Goal: Task Accomplishment & Management: Use online tool/utility

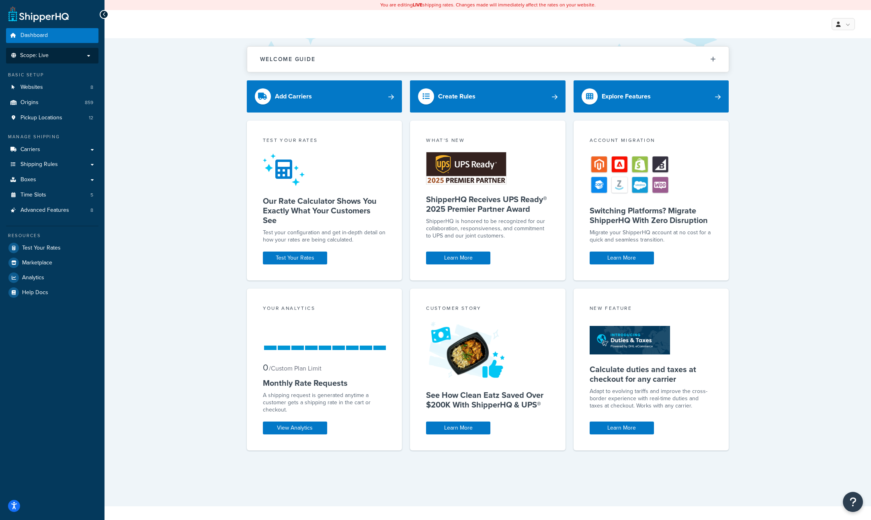
click at [45, 56] on span "Scope: Live" at bounding box center [34, 55] width 29 height 7
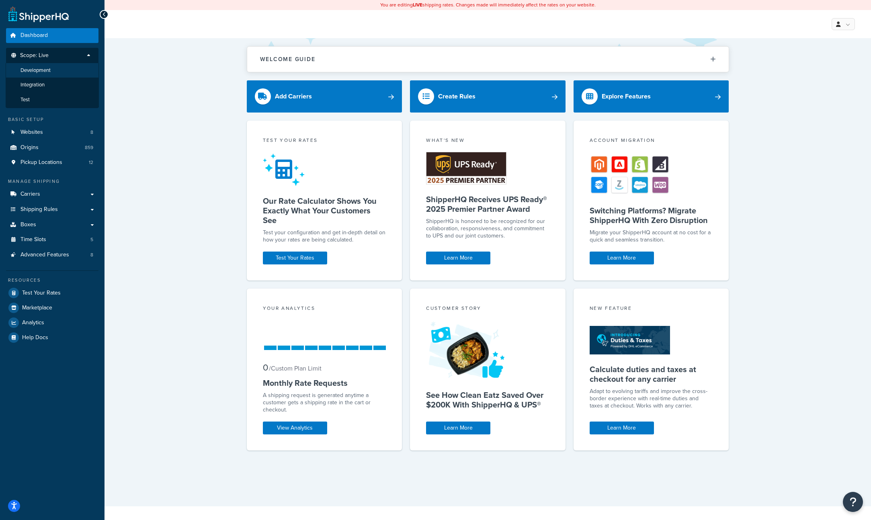
click at [49, 72] on span "Development" at bounding box center [35, 70] width 30 height 7
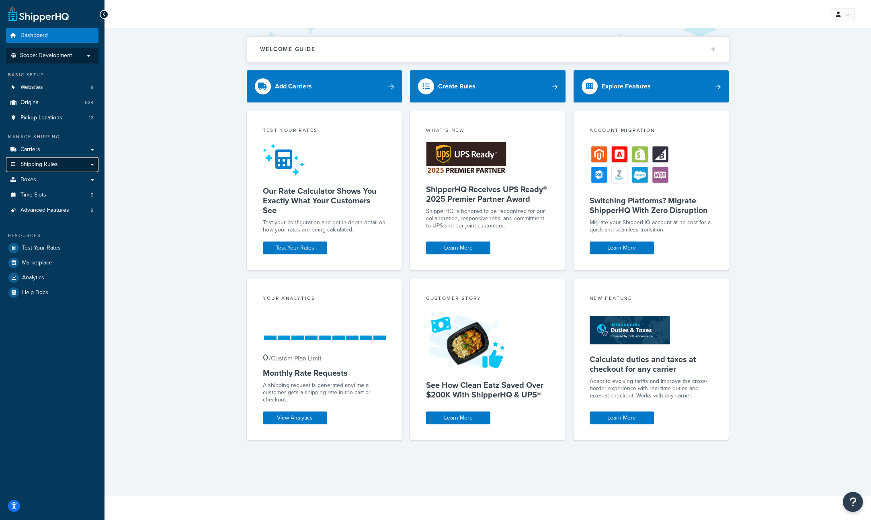
click at [78, 168] on link "Shipping Rules" at bounding box center [52, 164] width 92 height 15
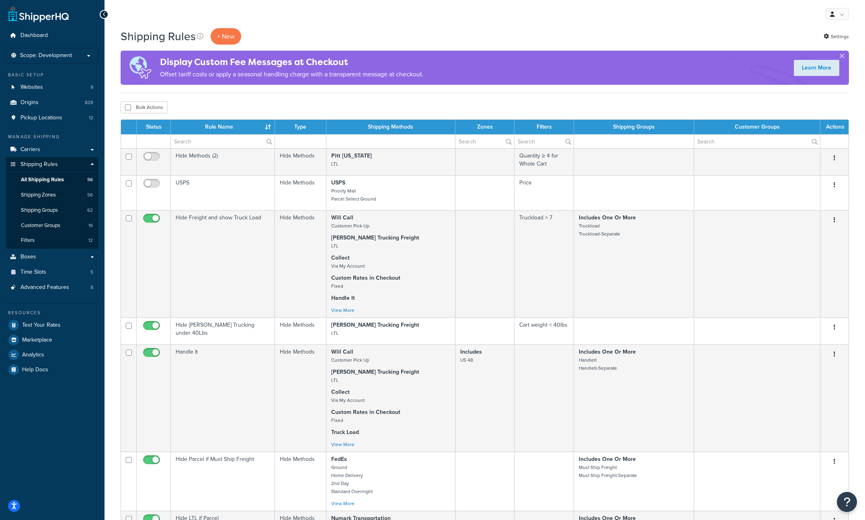
click at [842, 57] on button "button" at bounding box center [841, 58] width 2 height 2
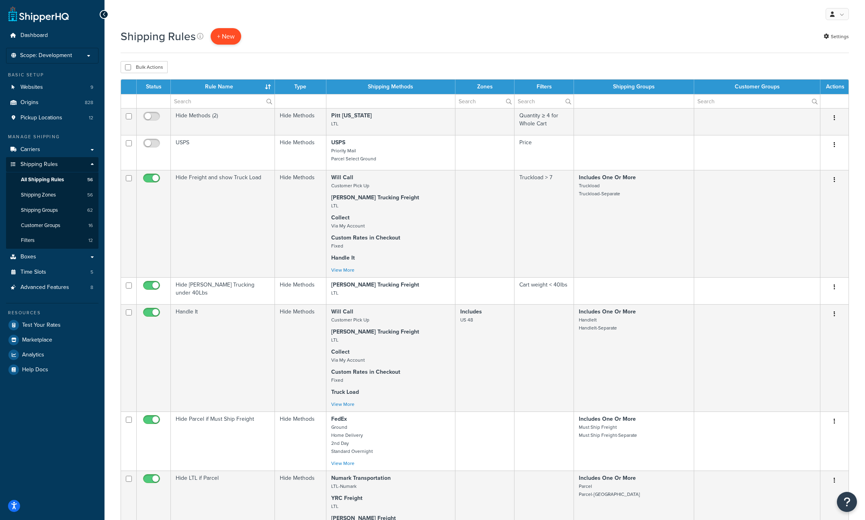
click at [226, 32] on p "+ New" at bounding box center [226, 36] width 31 height 16
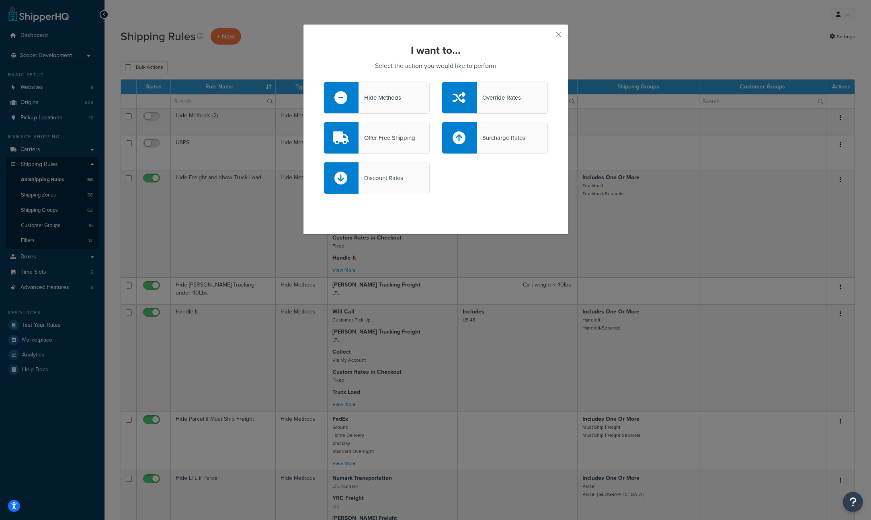
click at [391, 96] on div "Hide Methods" at bounding box center [379, 97] width 43 height 11
click at [0, 0] on input "Hide Methods" at bounding box center [0, 0] width 0 height 0
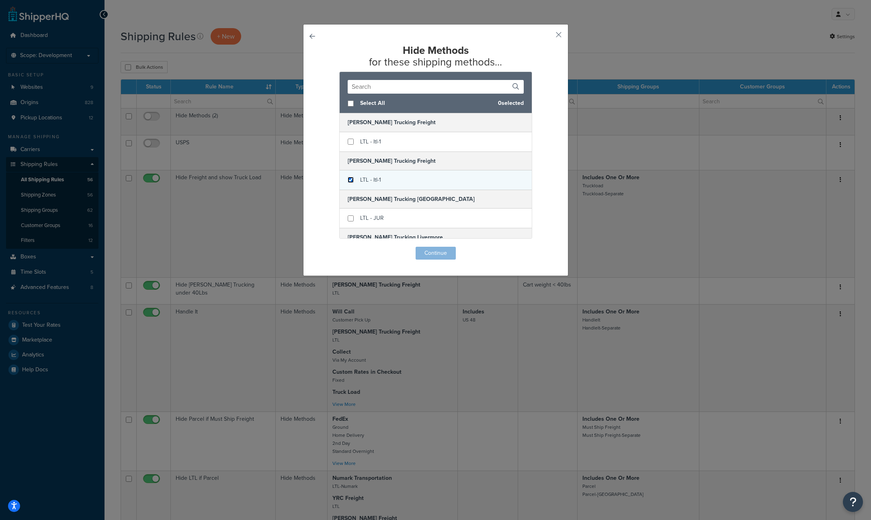
drag, startPoint x: 346, startPoint y: 179, endPoint x: 374, endPoint y: 189, distance: 29.7
click at [347, 179] on input "checkbox" at bounding box center [350, 180] width 6 height 6
checkbox input "true"
click at [429, 251] on button "Continue" at bounding box center [435, 253] width 40 height 13
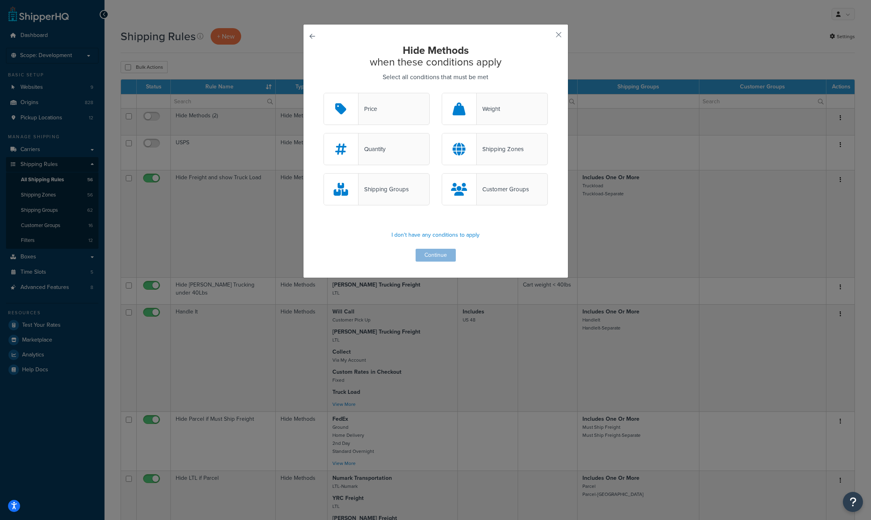
click at [367, 149] on div "Quantity" at bounding box center [371, 148] width 27 height 11
click at [0, 0] on input "Quantity" at bounding box center [0, 0] width 0 height 0
click at [425, 254] on button "Continue" at bounding box center [435, 255] width 40 height 13
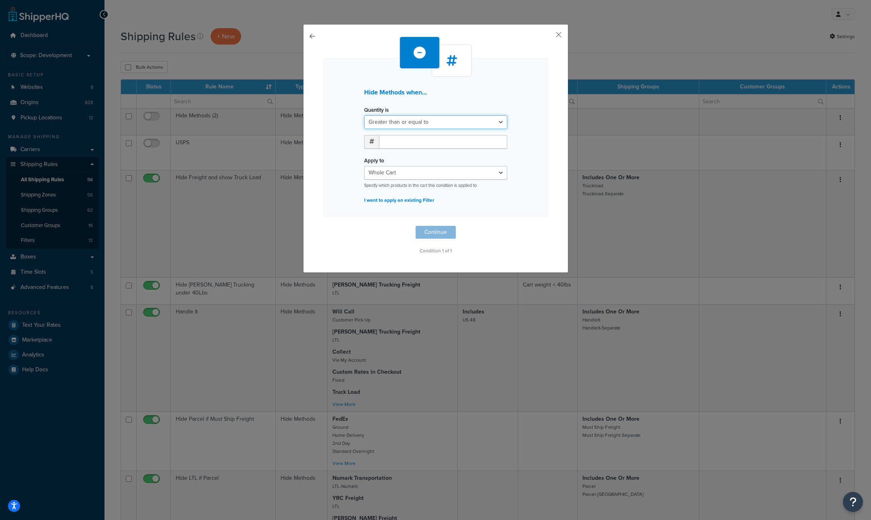
click at [495, 122] on select "Greater than or equal to Between or equal to Less than or equal to" at bounding box center [435, 122] width 143 height 14
click at [367, 145] on span at bounding box center [371, 142] width 15 height 14
click at [432, 142] on input "number" at bounding box center [443, 142] width 128 height 14
type input "10"
click at [433, 232] on button "Continue" at bounding box center [435, 232] width 40 height 13
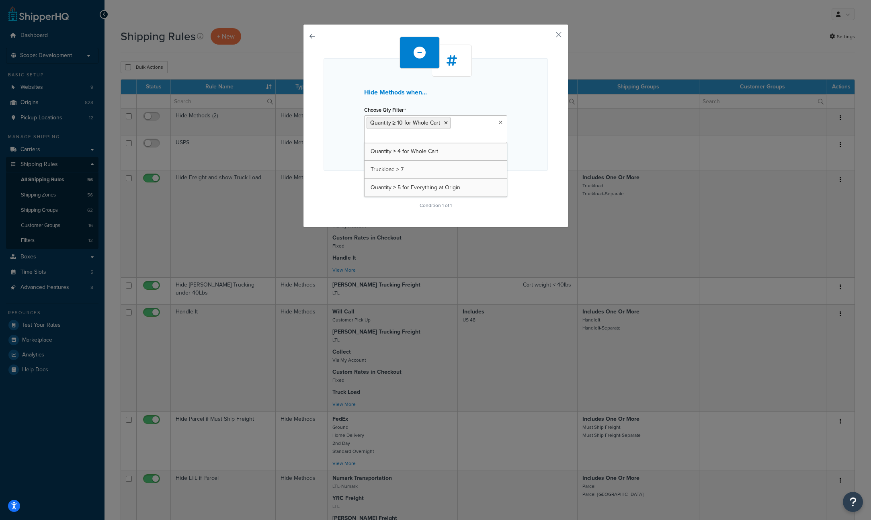
click at [441, 135] on ul "Quantity ≥ 10 for Whole Cart" at bounding box center [435, 129] width 143 height 28
click at [508, 92] on div "Hide Methods when... Choose Qty Filter Quantity ≥ 10 for Whole Cart Quantity ≥ …" at bounding box center [435, 114] width 224 height 112
click at [548, 37] on button "button" at bounding box center [547, 38] width 2 height 2
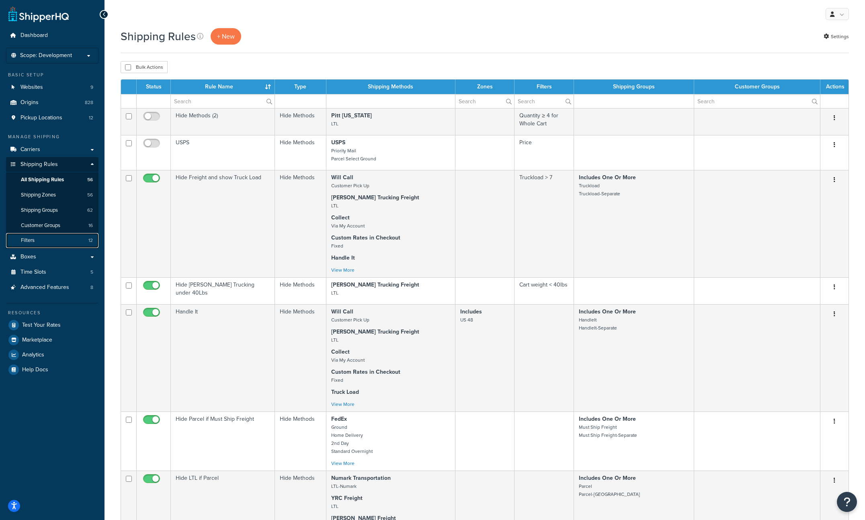
click at [32, 241] on span "Filters" at bounding box center [28, 240] width 14 height 7
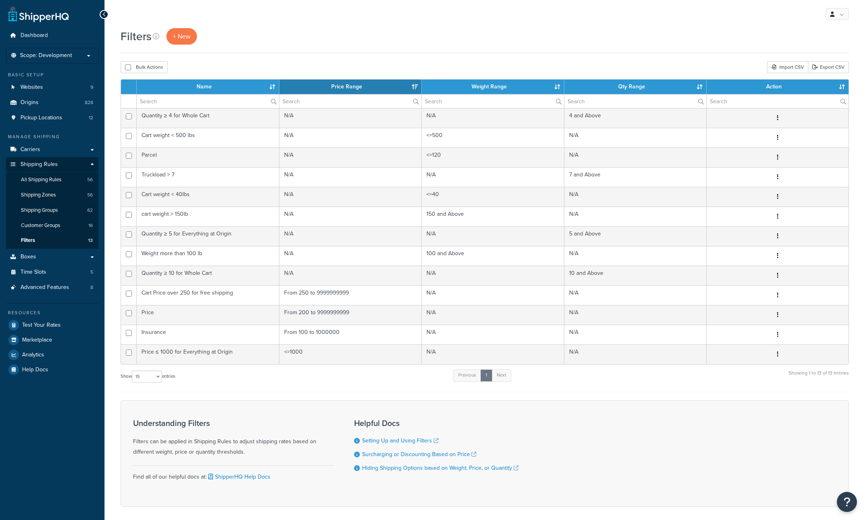
select select "15"
click at [185, 36] on span "+ New" at bounding box center [182, 36] width 18 height 9
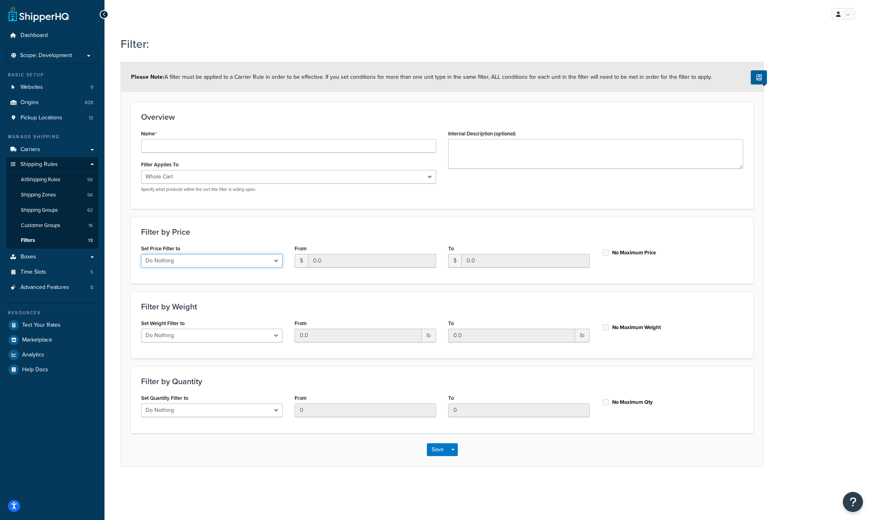
click at [273, 257] on select "Do Nothing Apply to a Range" at bounding box center [211, 261] width 141 height 14
click at [254, 410] on select "Do Nothing Apply to a Range" at bounding box center [211, 410] width 141 height 14
select select "range"
click at [141, 403] on select "Do Nothing Apply to a Range" at bounding box center [211, 410] width 141 height 14
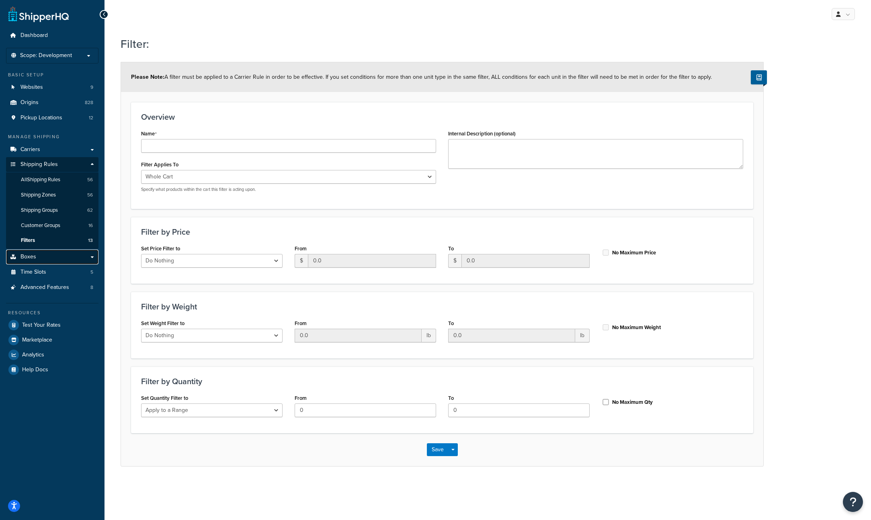
click at [33, 258] on span "Boxes" at bounding box center [28, 256] width 16 height 7
